Goal: Task Accomplishment & Management: Manage account settings

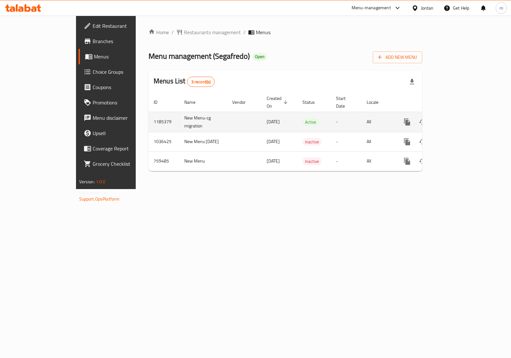
click at [457, 118] on icon "enhanced table" at bounding box center [454, 122] width 8 height 8
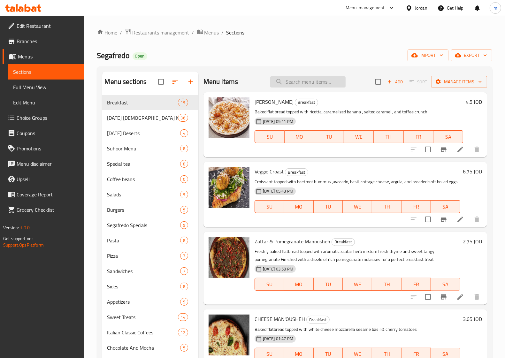
click at [288, 85] on input "search" at bounding box center [307, 81] width 75 height 11
paste input "Caesar"
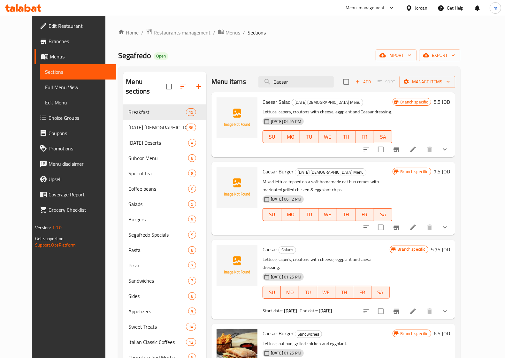
type input "Caesar"
click at [417, 308] on icon at bounding box center [413, 312] width 8 height 8
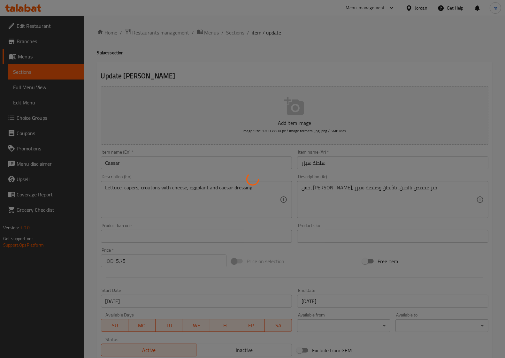
type input "اضافات السلطة"
type input "0"
type input "3"
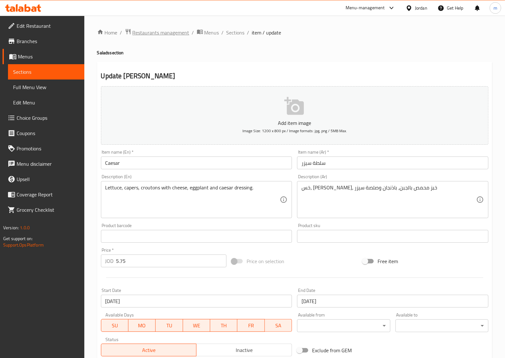
click at [173, 32] on span "Restaurants management" at bounding box center [161, 33] width 57 height 8
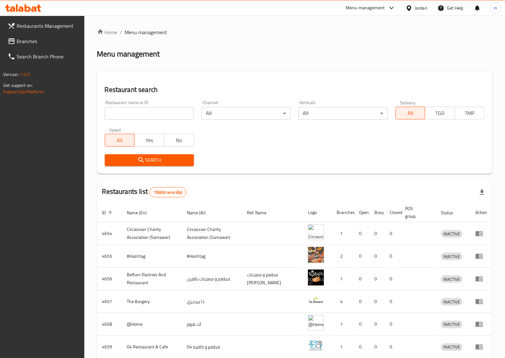
click at [39, 46] on link "Branches" at bounding box center [44, 41] width 82 height 15
